Goal: Obtain resource: Obtain resource

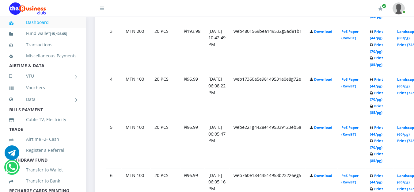
scroll to position [490, 0]
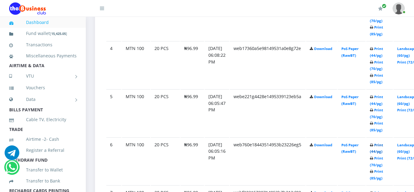
click at [383, 147] on link "Print (44/pg)" at bounding box center [376, 147] width 13 height 11
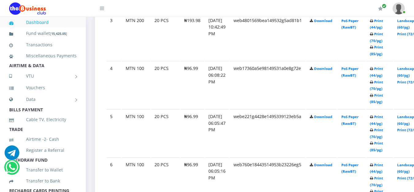
scroll to position [490, 0]
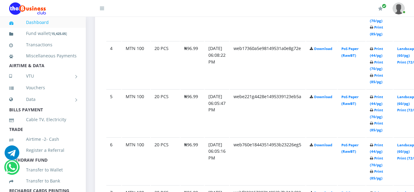
click at [279, 176] on td "web760e18443514953b23226eg5" at bounding box center [268, 160] width 76 height 47
click at [383, 145] on link "Print (44/pg)" at bounding box center [376, 147] width 13 height 11
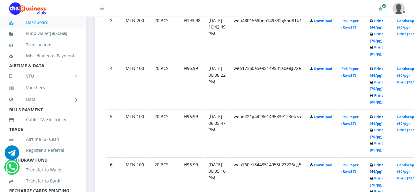
click at [383, 167] on link "Print (44/pg)" at bounding box center [376, 167] width 13 height 11
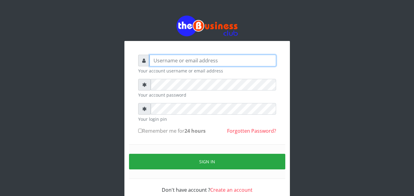
type input "omodaraoluwabukola7@gmail.com"
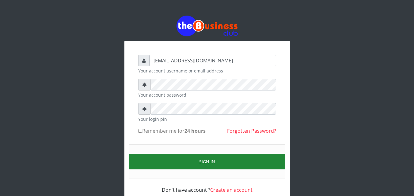
click at [230, 162] on button "Sign in" at bounding box center [207, 162] width 156 height 16
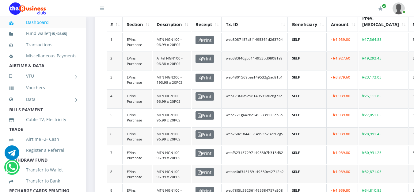
scroll to position [123, 0]
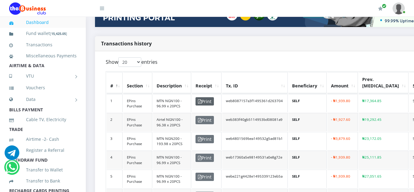
click at [201, 97] on span "Print" at bounding box center [204, 101] width 18 height 8
click at [200, 98] on span "Print" at bounding box center [204, 101] width 18 height 8
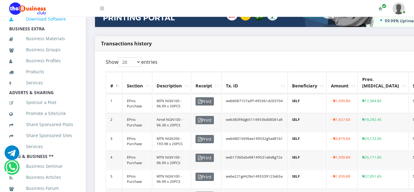
scroll to position [153, 0]
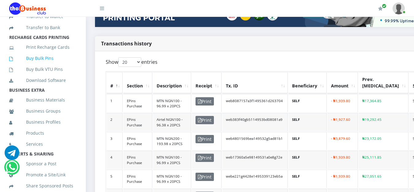
click at [46, 65] on link "Buy Bulk Pins" at bounding box center [42, 58] width 67 height 14
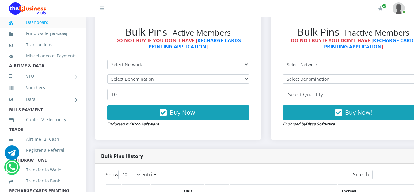
scroll to position [368, 0]
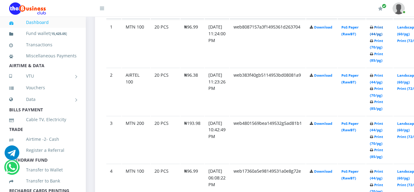
click at [383, 29] on link "Print (44/pg)" at bounding box center [376, 30] width 13 height 11
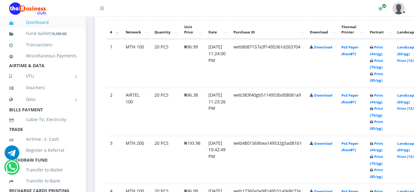
scroll to position [368, 0]
